Goal: Task Accomplishment & Management: Use online tool/utility

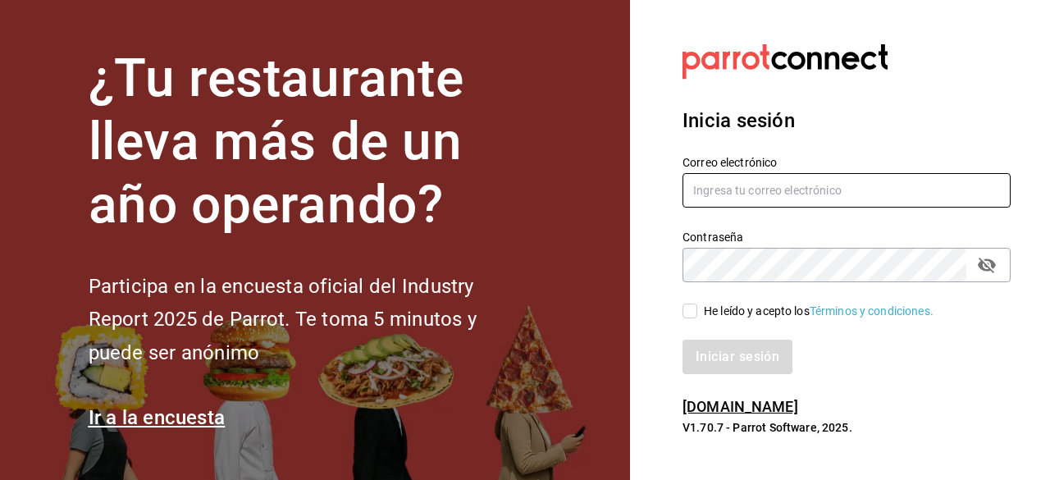
type input "kekasmty@gmail.com"
click at [691, 306] on input "He leído y acepto los Términos y condiciones." at bounding box center [690, 311] width 15 height 15
checkbox input "true"
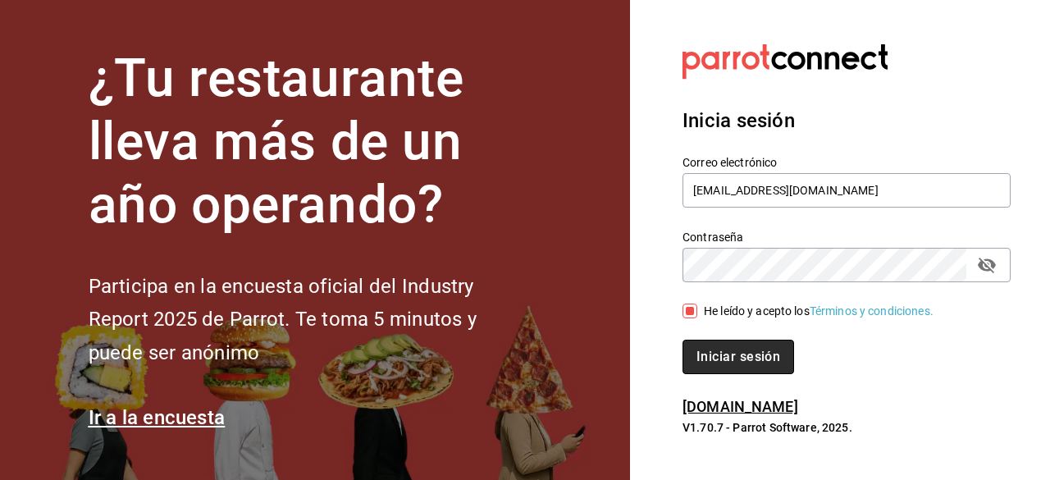
click at [724, 369] on button "Iniciar sesión" at bounding box center [739, 357] width 112 height 34
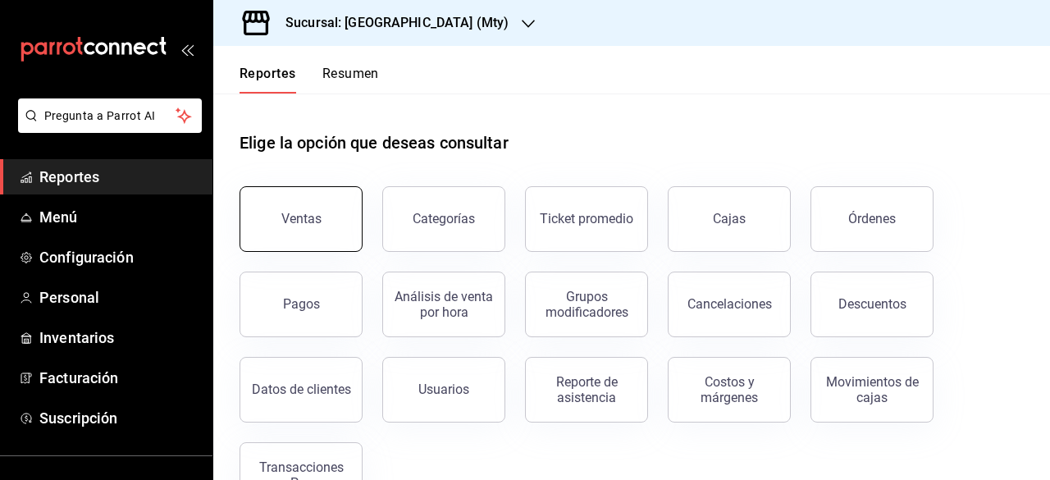
click at [294, 225] on div "Ventas" at bounding box center [301, 219] width 40 height 16
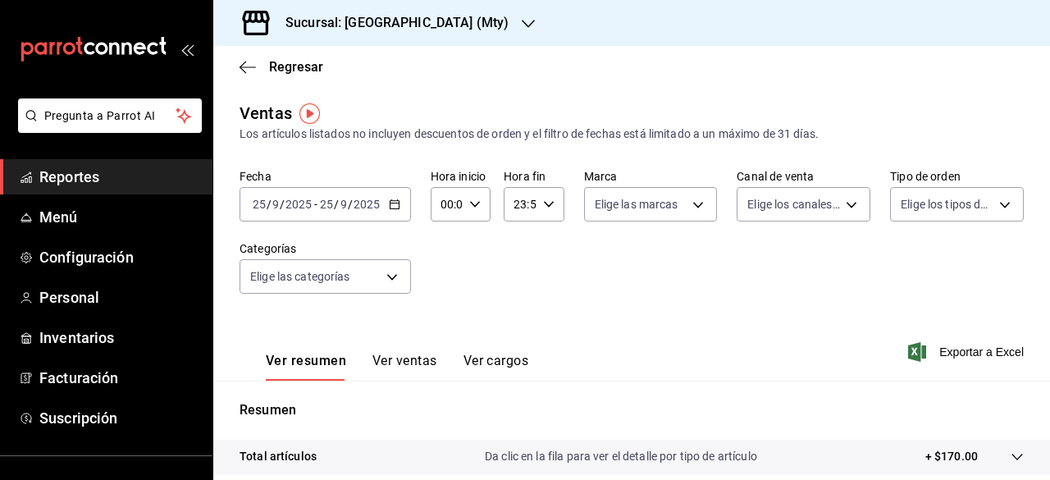
click at [522, 22] on icon "button" at bounding box center [528, 23] width 13 height 13
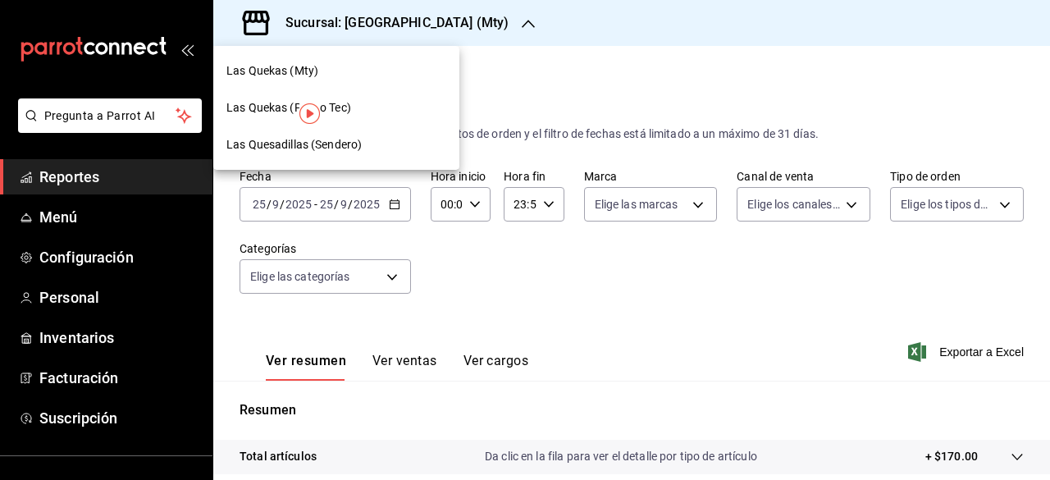
click at [247, 110] on span "Las Quekas (Paseo Tec)" at bounding box center [288, 107] width 125 height 17
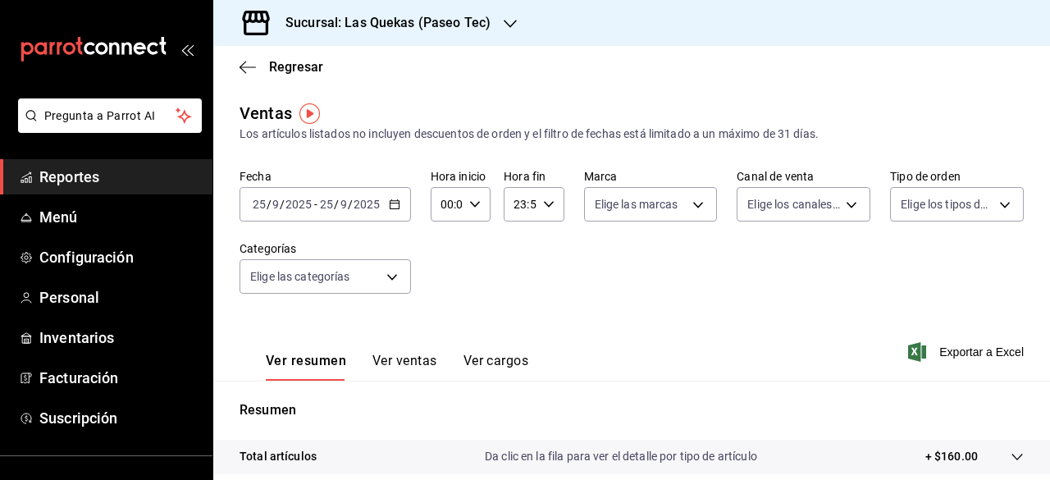
click at [350, 211] on span "/" at bounding box center [350, 204] width 5 height 13
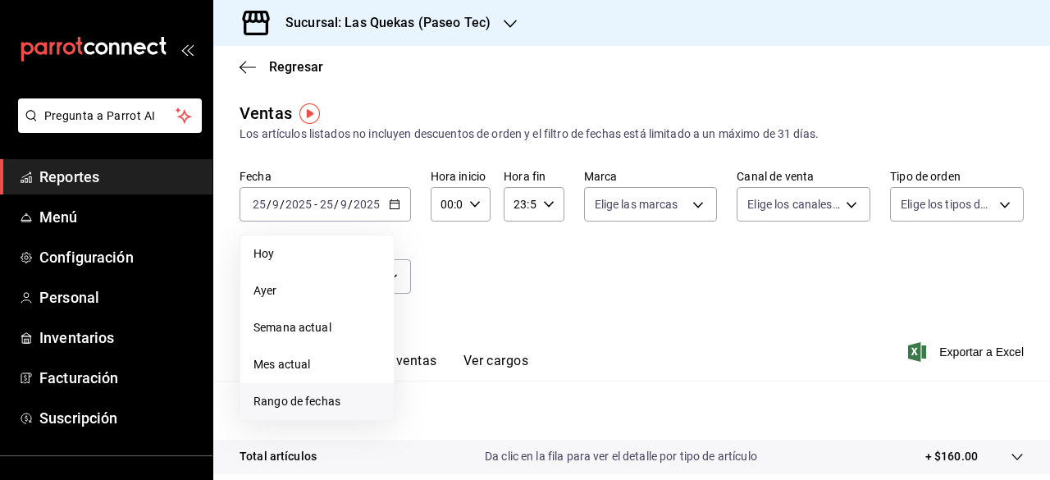
click at [305, 404] on span "Rango de fechas" at bounding box center [317, 401] width 127 height 17
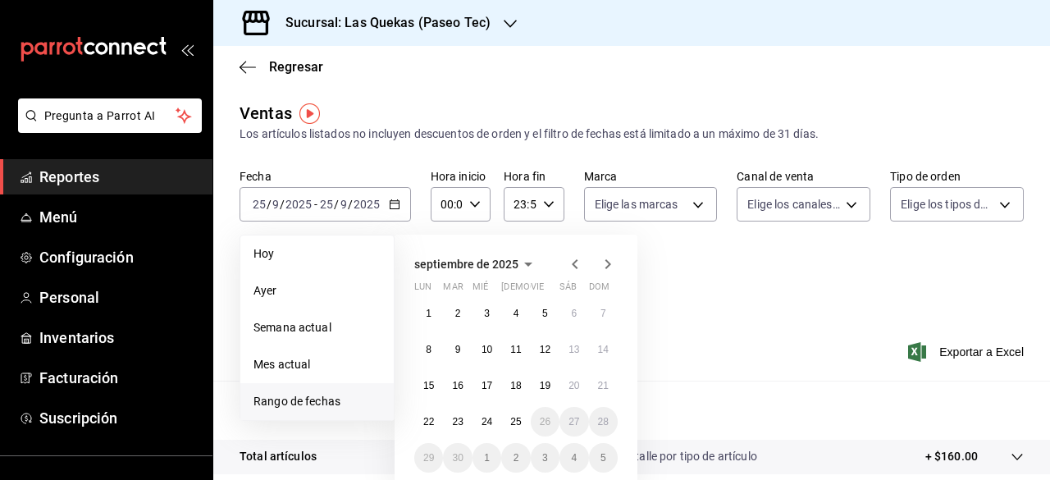
click at [526, 263] on icon "button" at bounding box center [528, 265] width 8 height 4
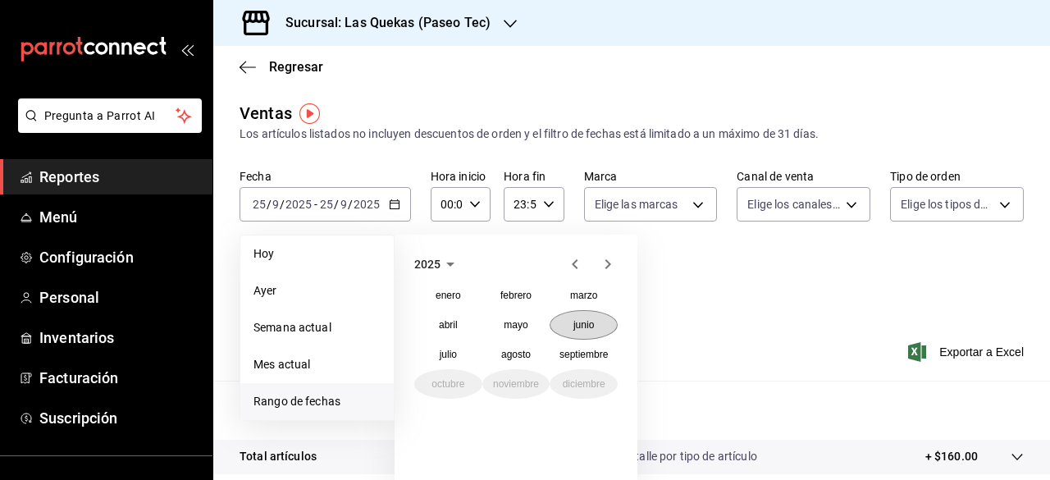
click at [574, 328] on abbr "junio" at bounding box center [583, 324] width 21 height 11
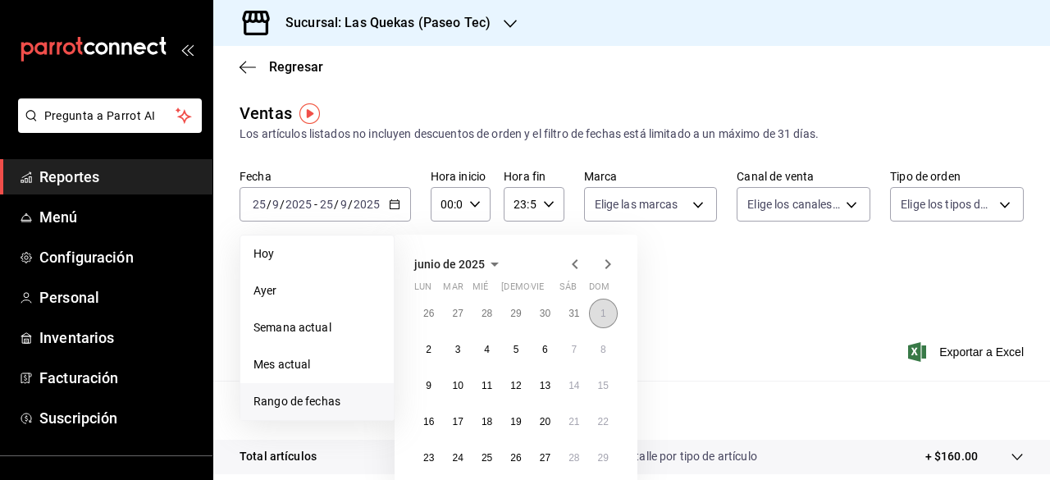
click at [601, 314] on abbr "1" at bounding box center [604, 313] width 6 height 11
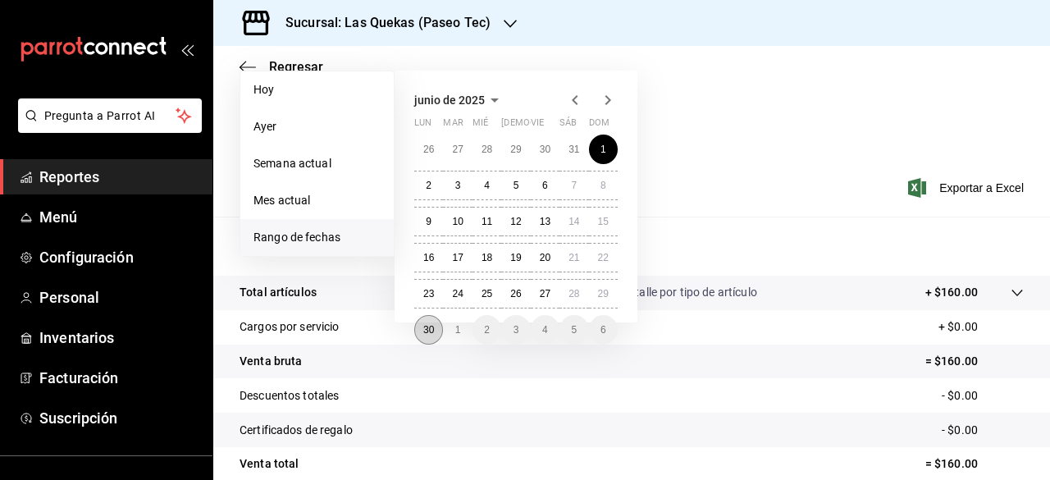
click at [438, 333] on button "30" at bounding box center [428, 330] width 29 height 30
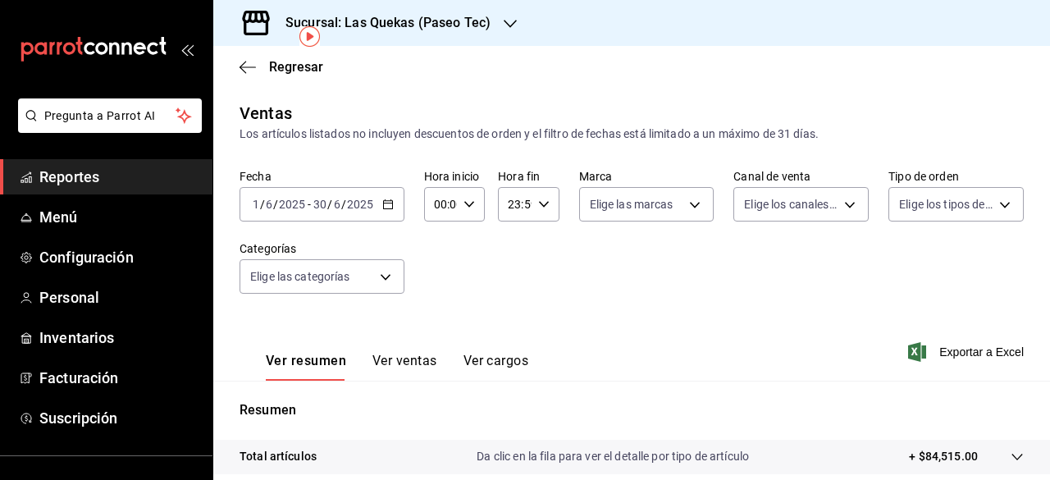
scroll to position [164, 0]
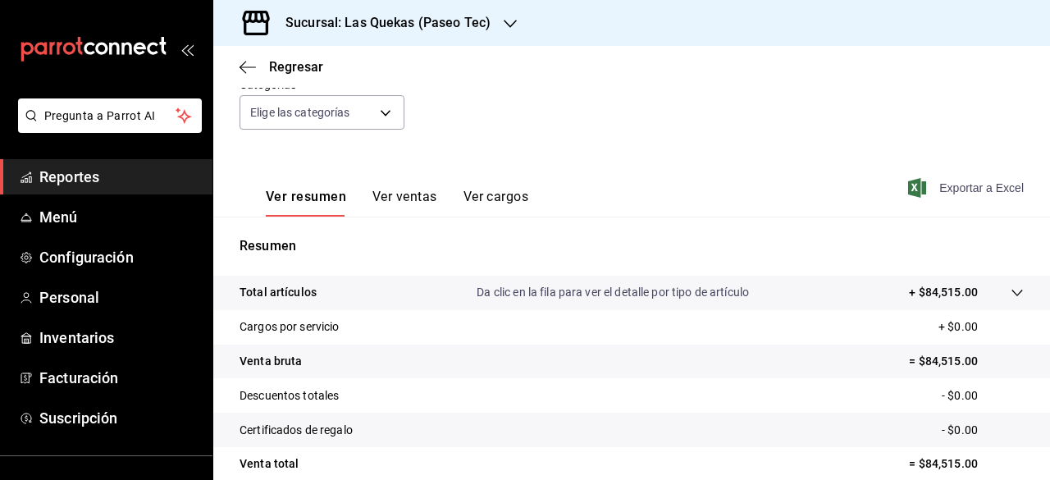
click at [995, 190] on span "Exportar a Excel" at bounding box center [967, 188] width 112 height 20
